Goal: Transaction & Acquisition: Purchase product/service

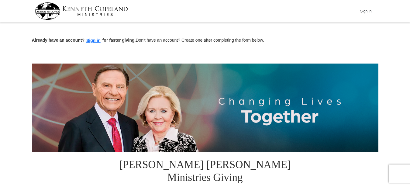
scroll to position [173, 0]
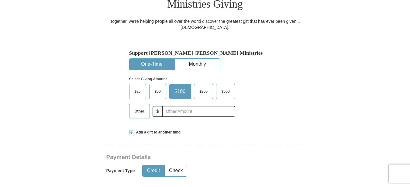
click at [155, 84] on label "$50" at bounding box center [158, 91] width 16 height 15
click at [0, 0] on input "$50" at bounding box center [0, 0] width 0 height 0
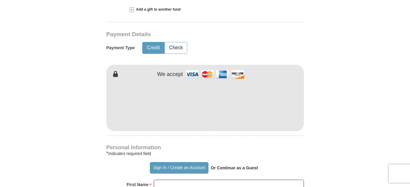
scroll to position [312, 0]
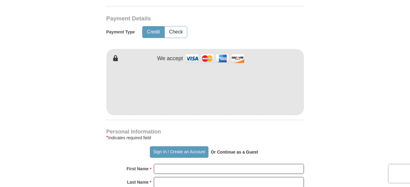
click at [57, 79] on form "Already have an account? Sign in for faster giving. Don't have an account? Crea…" at bounding box center [205, 93] width 347 height 763
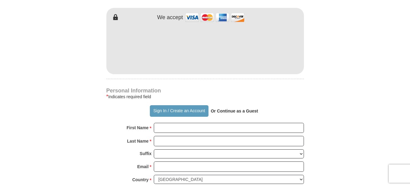
scroll to position [416, 0]
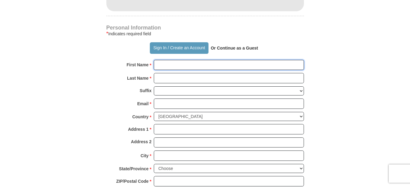
click at [178, 60] on input "First Name *" at bounding box center [229, 65] width 150 height 10
type input "[PERSON_NAME]"
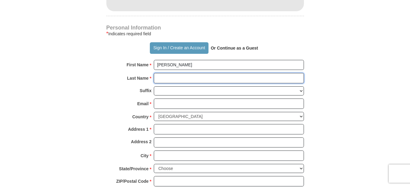
type input "[PERSON_NAME]"
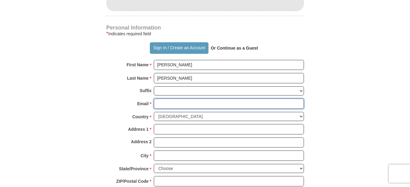
type input "[EMAIL_ADDRESS][DOMAIN_NAME]"
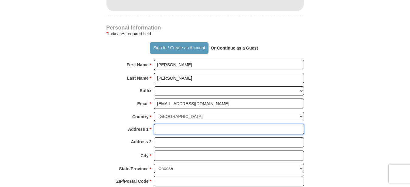
type input "1805 [PERSON_NAME] ave"
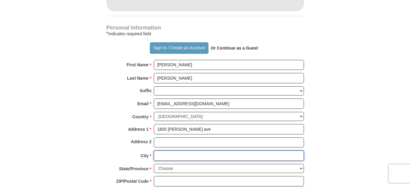
type input "[GEOGRAPHIC_DATA]"
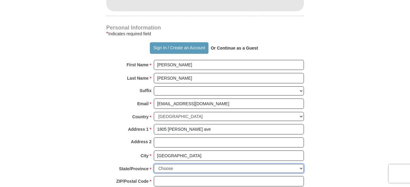
select select "IL"
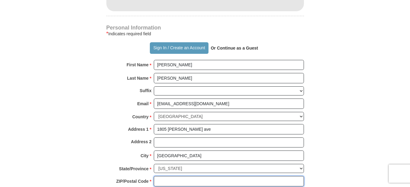
type input "61111-3114"
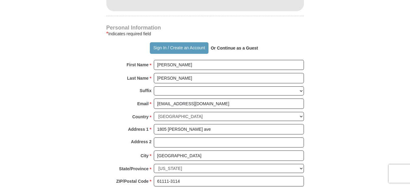
type input "8159973817"
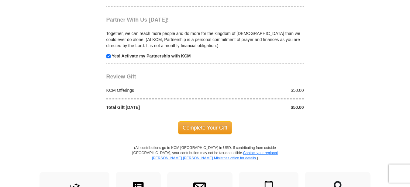
scroll to position [624, 0]
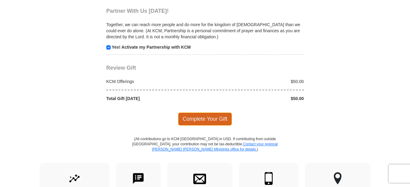
click at [202, 113] on span "Complete Your Gift" at bounding box center [205, 119] width 54 height 13
